Goal: Transaction & Acquisition: Purchase product/service

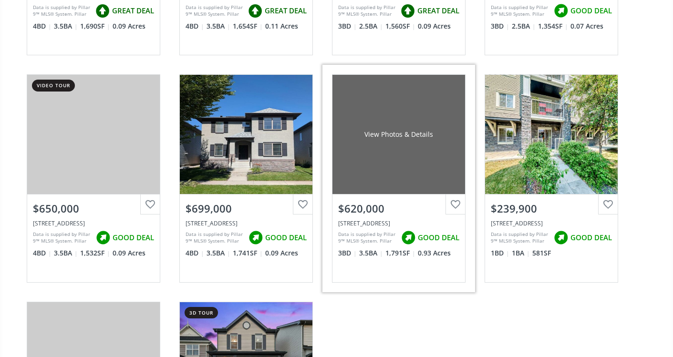
scroll to position [272, 0]
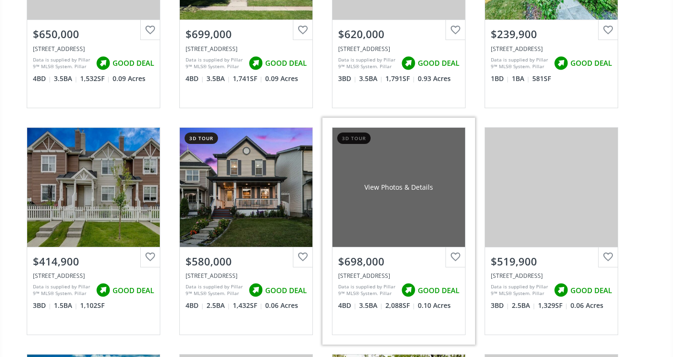
scroll to position [446, 0]
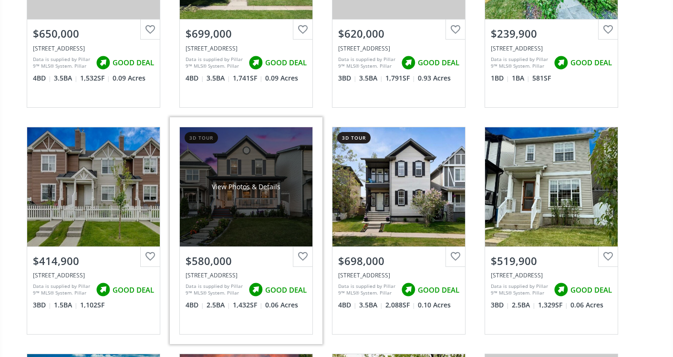
click at [263, 190] on div "View Photos & Details" at bounding box center [246, 187] width 69 height 10
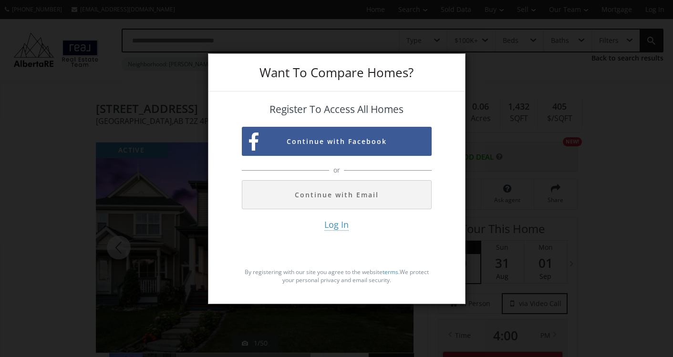
click at [208, 127] on div "Want To Compare Homes? Register To Access All Homes Continue with Facebook or C…" at bounding box center [336, 178] width 257 height 251
click at [179, 128] on div "Want To Compare Homes? Register To Access All Homes Continue with Facebook or C…" at bounding box center [336, 178] width 673 height 357
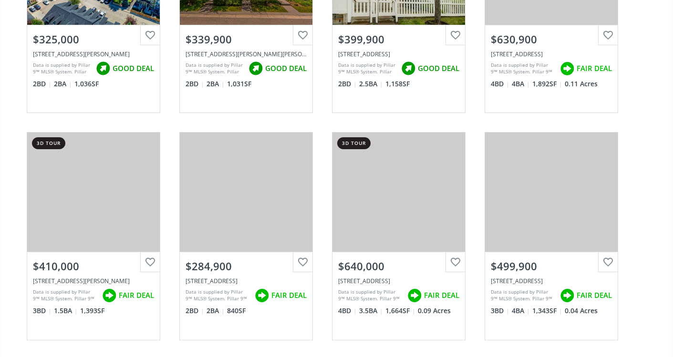
scroll to position [896, 0]
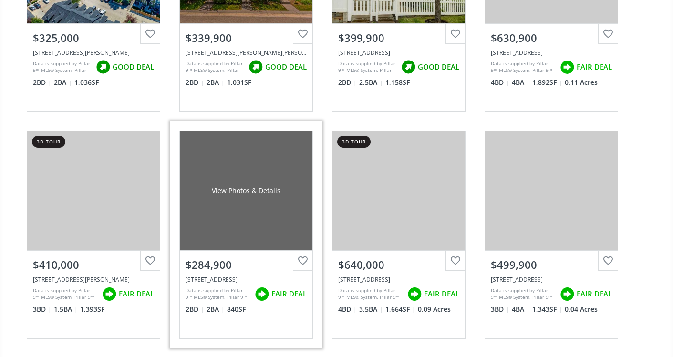
click at [287, 297] on span "FAIR DEAL" at bounding box center [288, 294] width 35 height 10
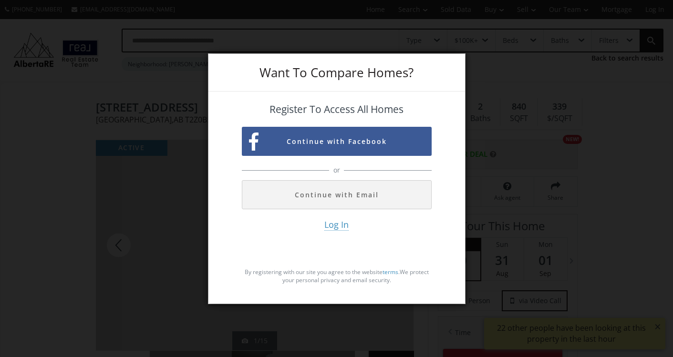
click at [144, 171] on div "Want To Compare Homes? Register To Access All Homes Continue with Facebook or C…" at bounding box center [336, 178] width 673 height 357
click at [462, 60] on div "Want To Compare Homes?" at bounding box center [336, 73] width 257 height 38
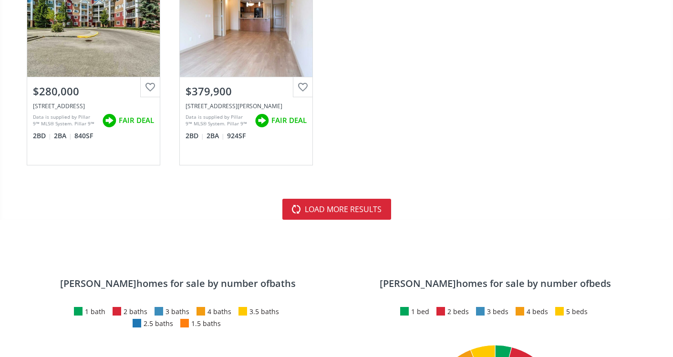
scroll to position [2889, 0]
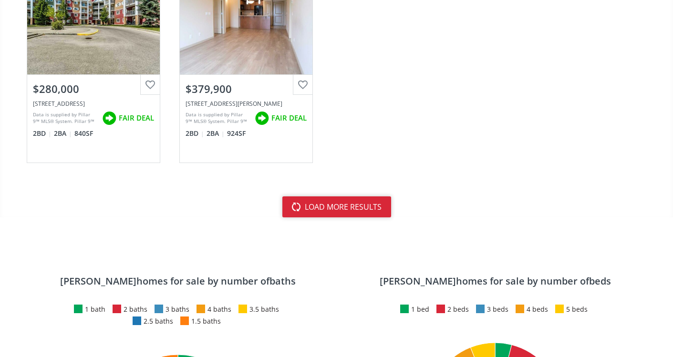
click at [339, 204] on button "load more results" at bounding box center [336, 206] width 109 height 21
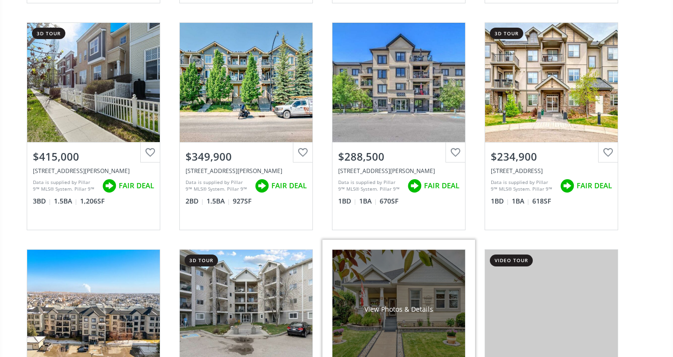
scroll to position [3277, 0]
